Goal: Transaction & Acquisition: Obtain resource

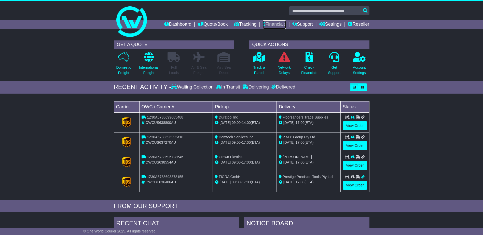
click at [278, 23] on link "Financials" at bounding box center [274, 24] width 23 height 9
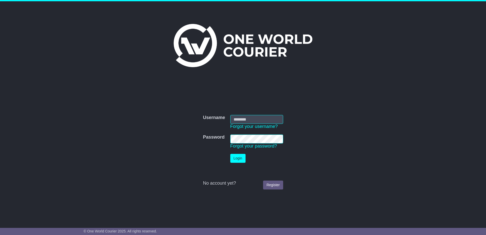
click at [244, 120] on input "Username" at bounding box center [256, 119] width 53 height 9
type input "**********"
click at [230, 154] on button "Login" at bounding box center [237, 158] width 15 height 9
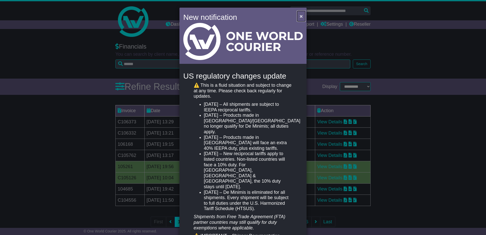
click at [300, 16] on span "×" at bounding box center [301, 16] width 3 height 6
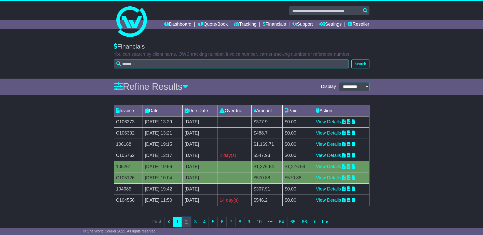
click at [186, 221] on link "2" at bounding box center [186, 222] width 9 height 10
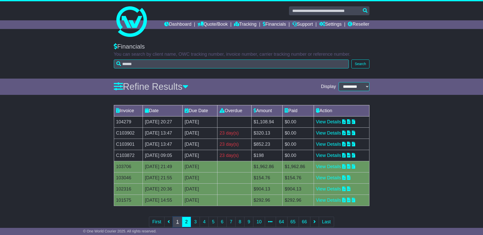
click at [177, 223] on link "1" at bounding box center [177, 222] width 9 height 10
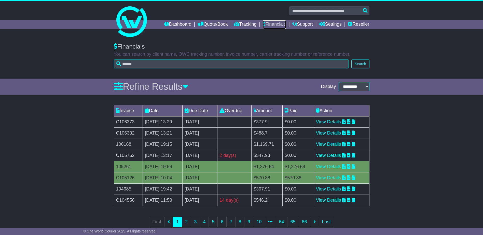
click at [271, 21] on link "Financials" at bounding box center [274, 24] width 23 height 9
click at [332, 122] on link "View Details" at bounding box center [328, 121] width 25 height 5
click at [311, 13] on input "text" at bounding box center [329, 10] width 80 height 9
paste input "**********"
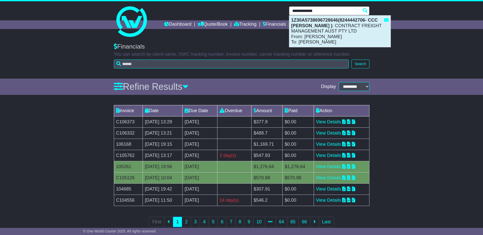
click at [323, 28] on div "1Z30A5738696728646(8244442706- CCC bill gordon ) : CONTRACT FREIGHT MANAGEMENT …" at bounding box center [339, 32] width 101 height 32
type input "**********"
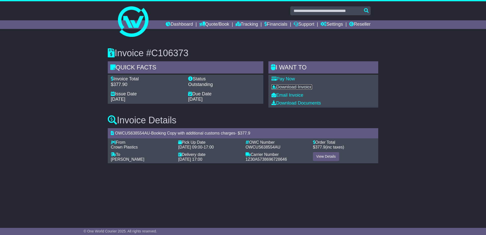
click at [285, 85] on link "Download Invoice" at bounding box center [292, 86] width 41 height 5
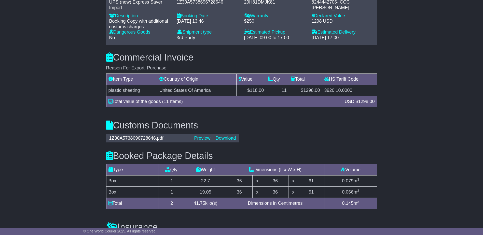
scroll to position [382, 0]
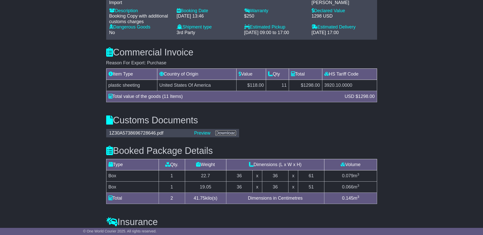
click at [227, 131] on link "Download" at bounding box center [225, 133] width 20 height 5
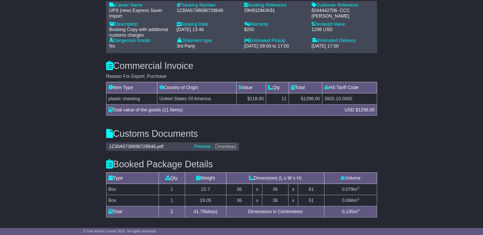
scroll to position [356, 0]
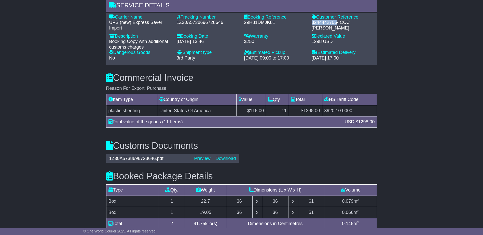
drag, startPoint x: 312, startPoint y: 17, endPoint x: 337, endPoint y: 16, distance: 25.0
click at [337, 20] on div "8244442706- CCC bill gordon" at bounding box center [342, 25] width 62 height 11
copy div "8244442706"
